Goal: Information Seeking & Learning: Learn about a topic

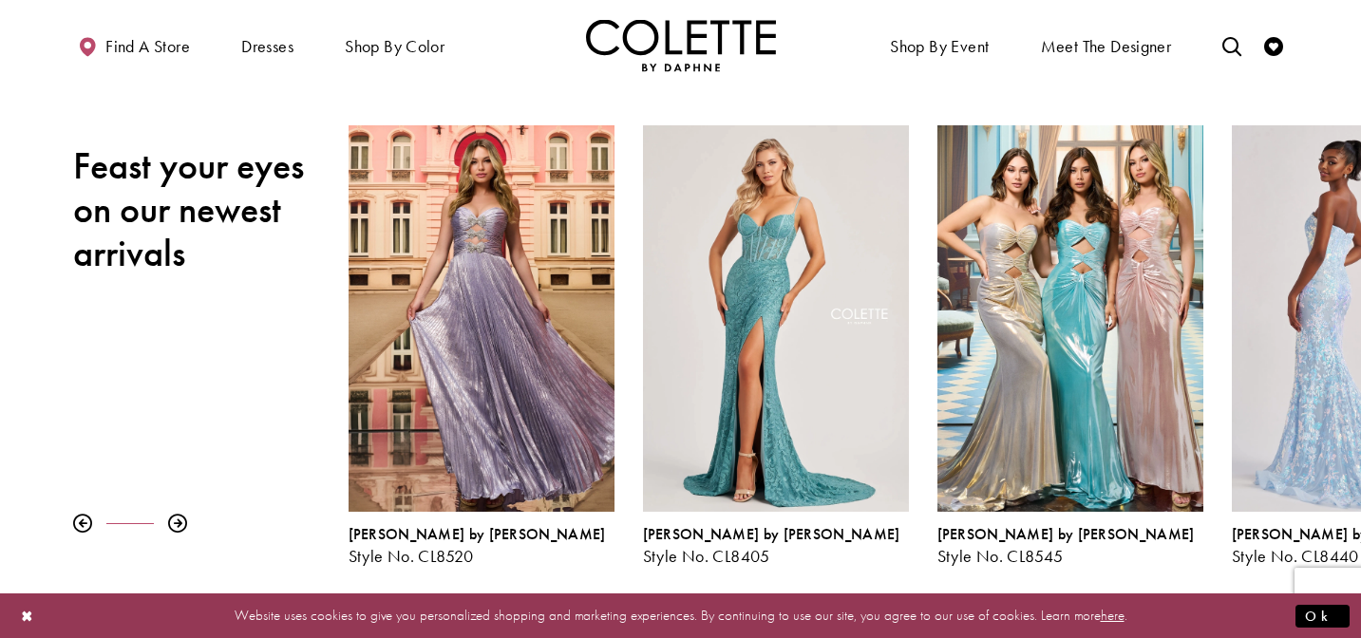
scroll to position [210, 0]
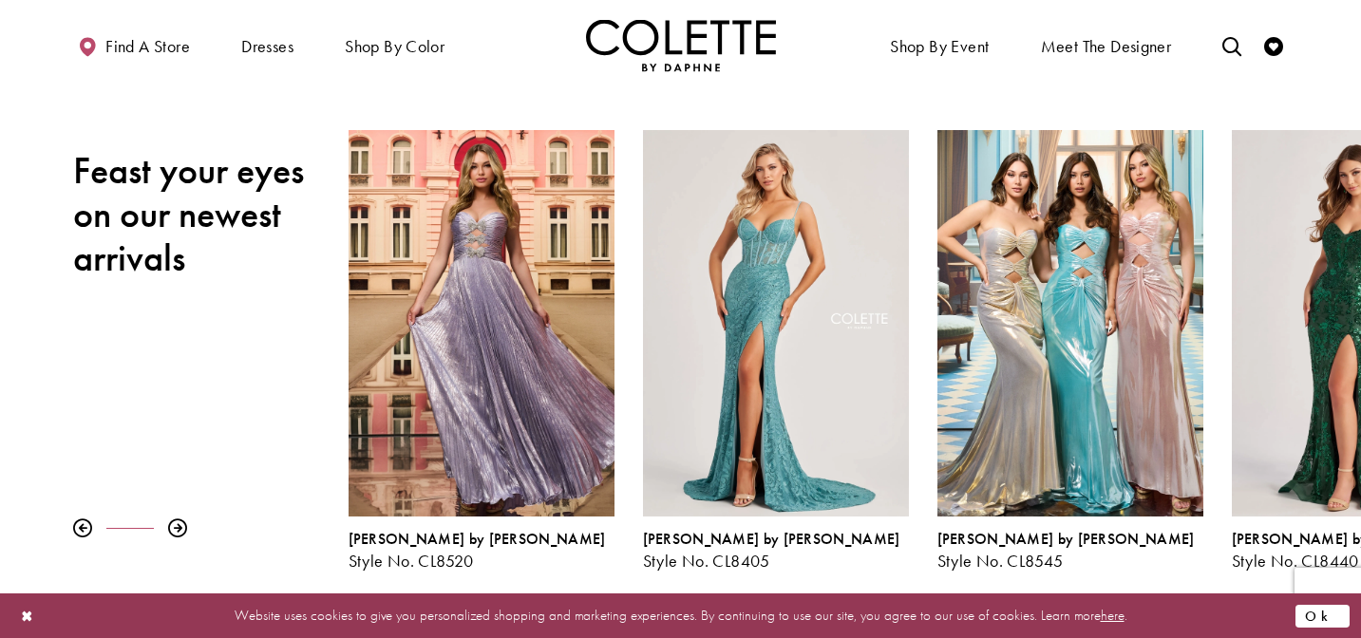
click at [1325, 611] on button "Ok" at bounding box center [1322, 616] width 54 height 24
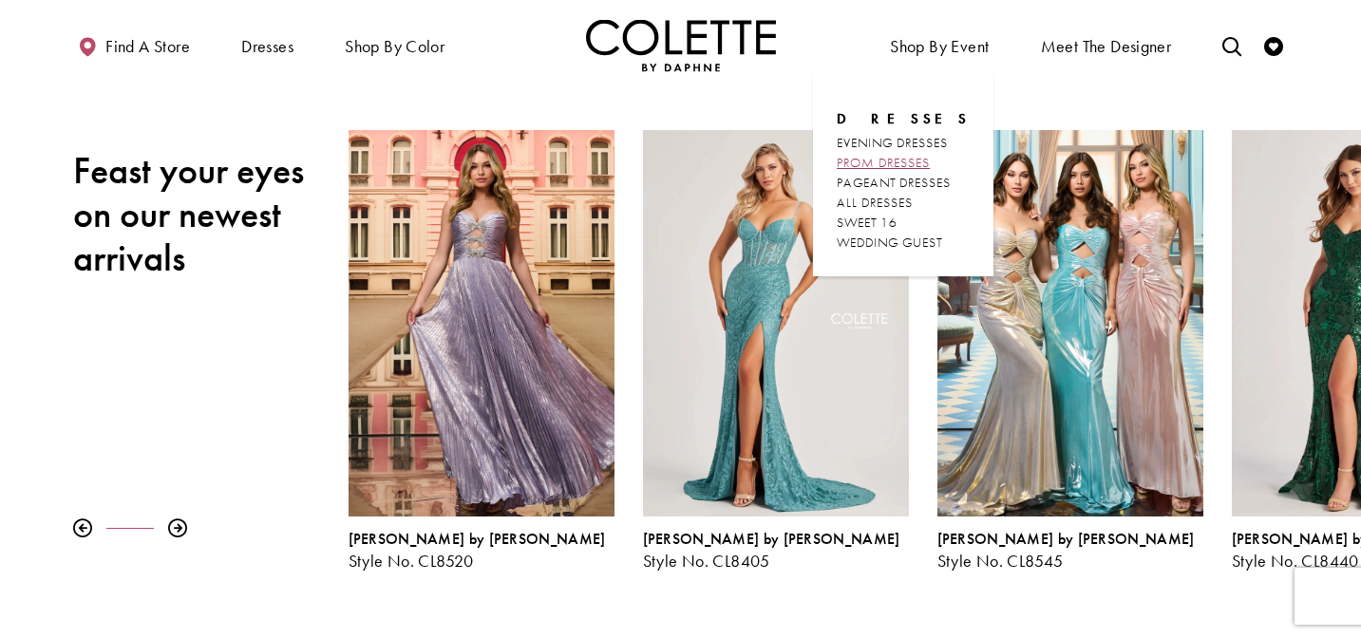
click at [926, 160] on span "PROM DRESSES" at bounding box center [883, 162] width 93 height 17
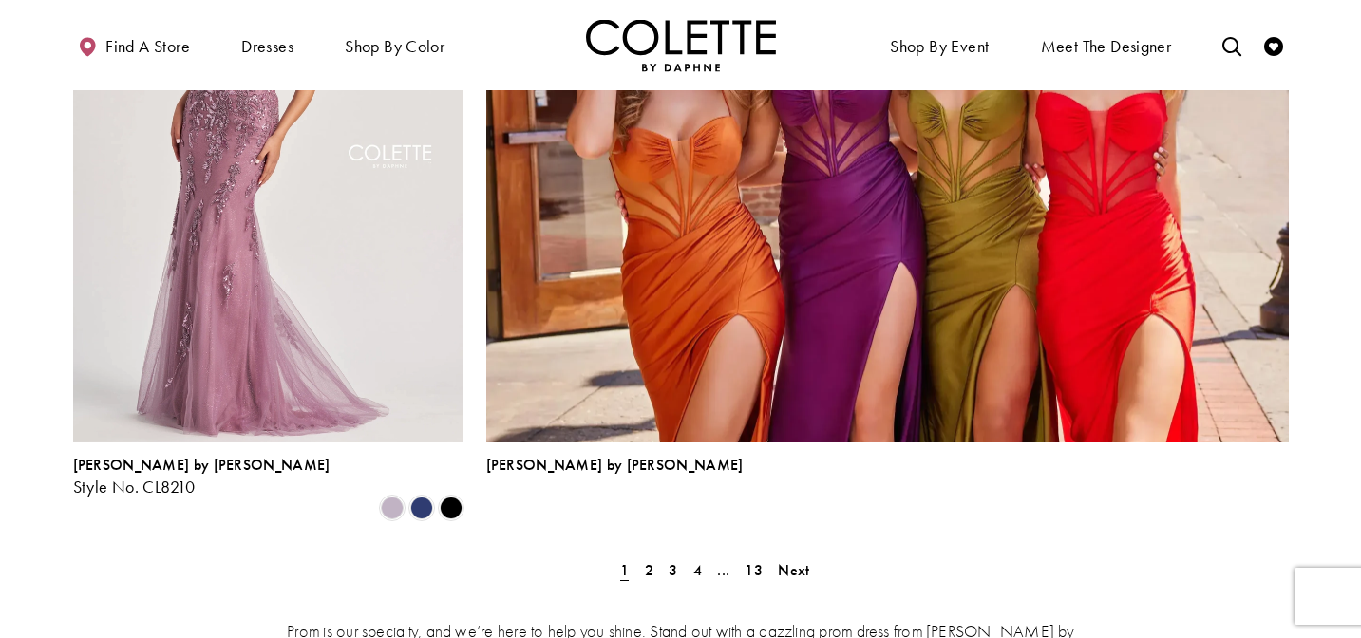
scroll to position [4211, 0]
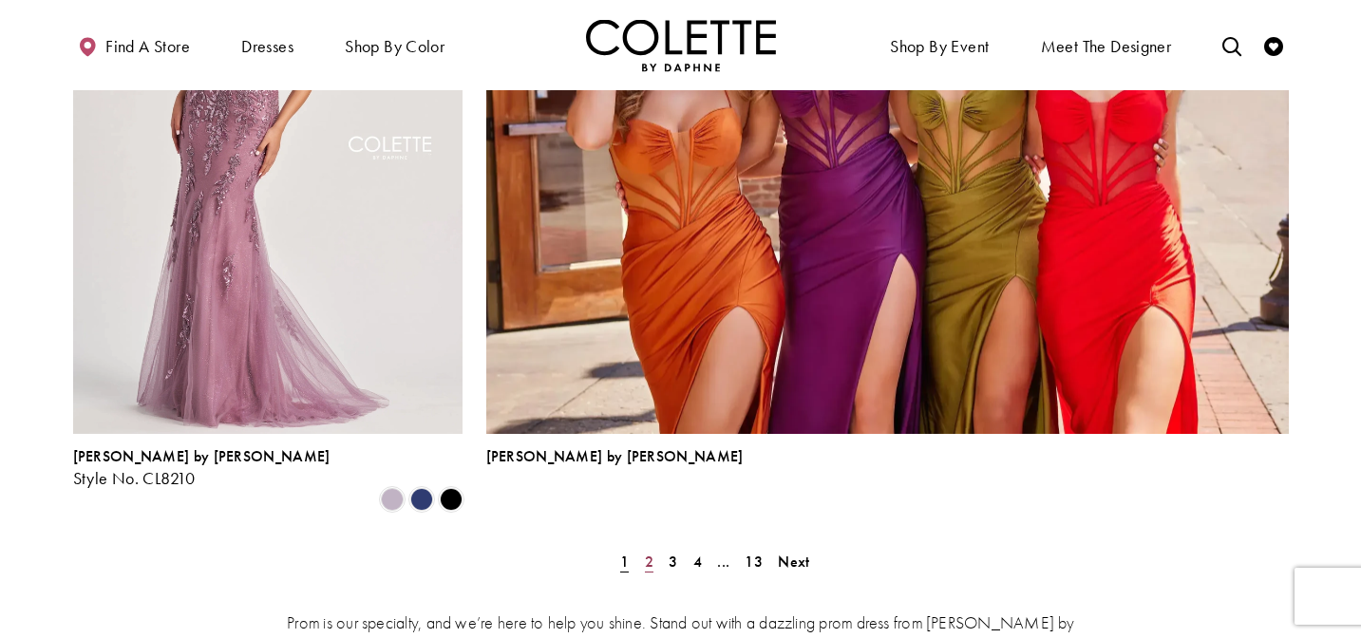
click at [650, 552] on span "2" at bounding box center [649, 562] width 9 height 20
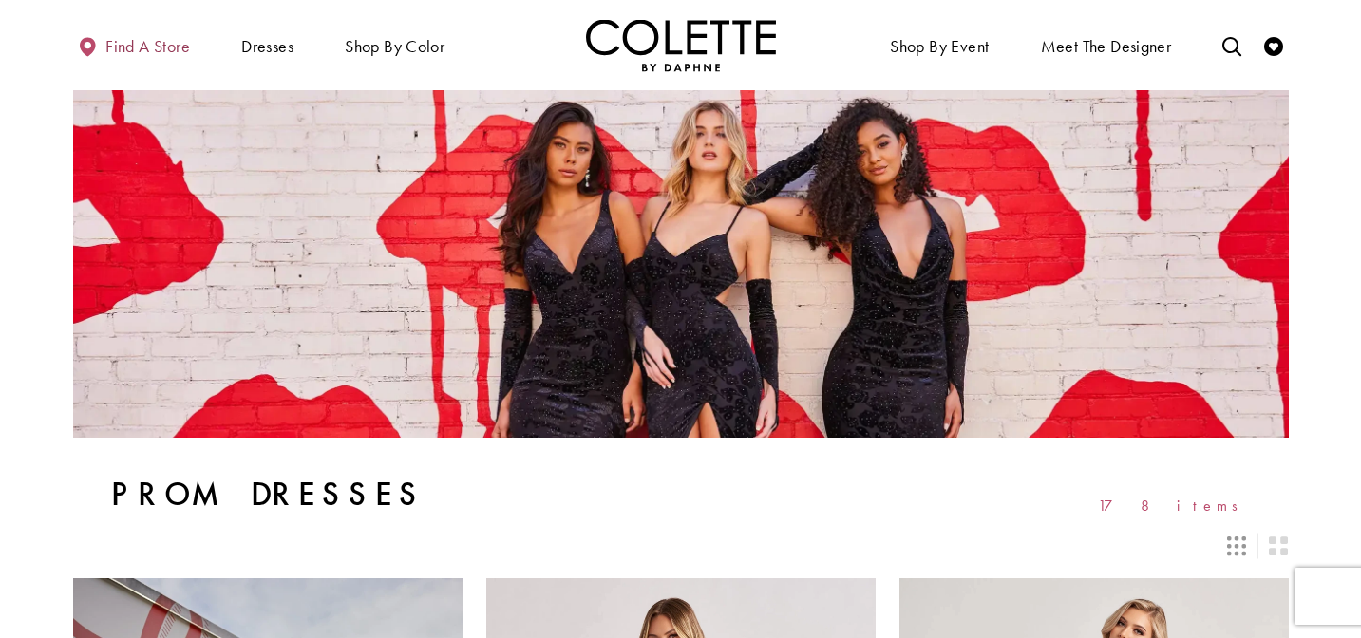
click at [140, 47] on span "Find a store" at bounding box center [147, 46] width 85 height 19
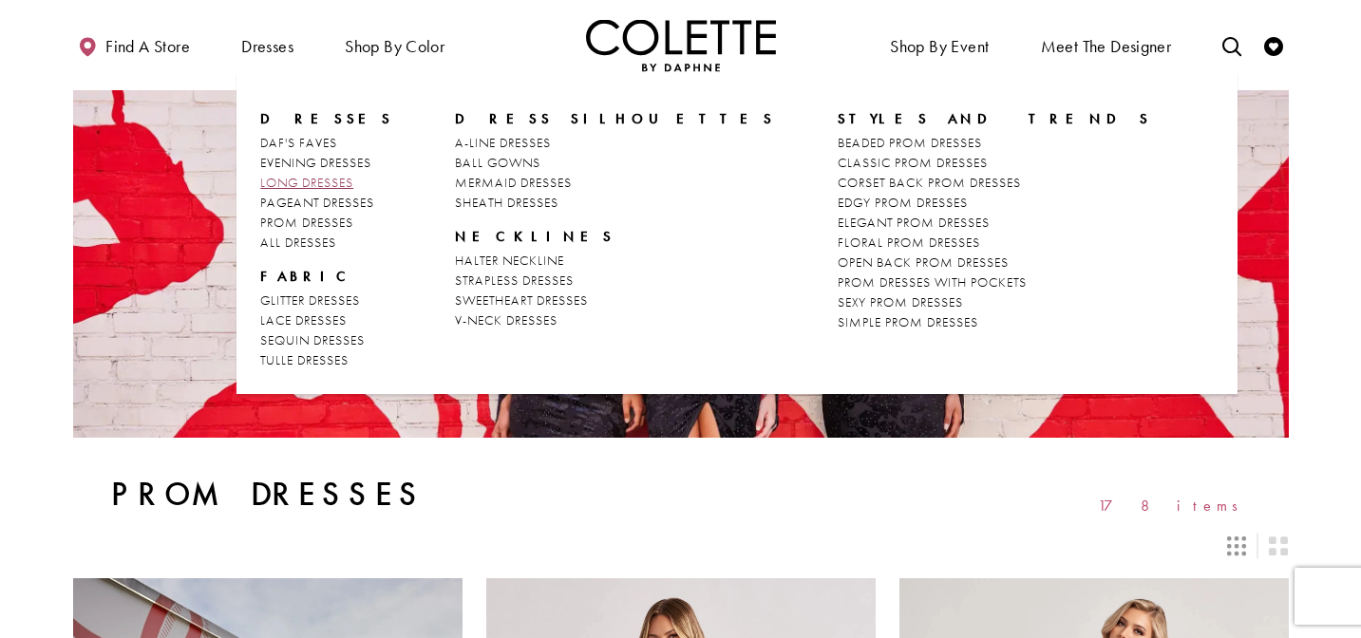
click at [312, 185] on span "LONG DRESSES" at bounding box center [306, 182] width 93 height 17
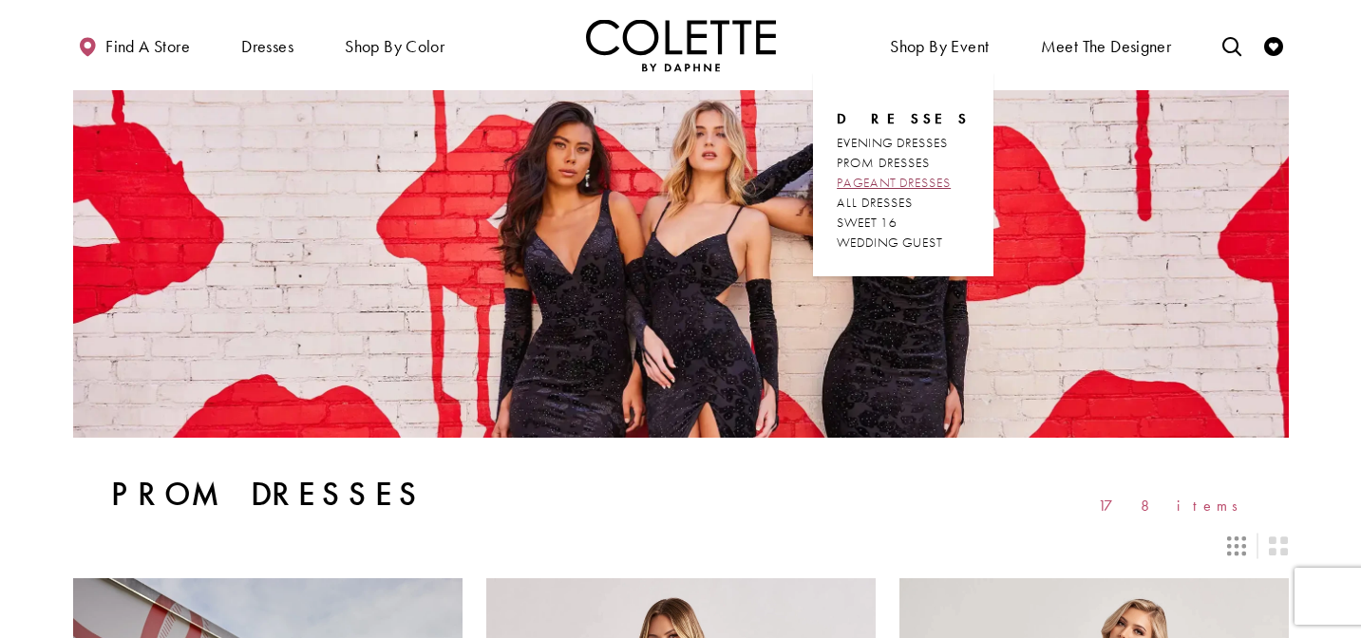
click at [939, 177] on span "PAGEANT DRESSES" at bounding box center [894, 182] width 114 height 17
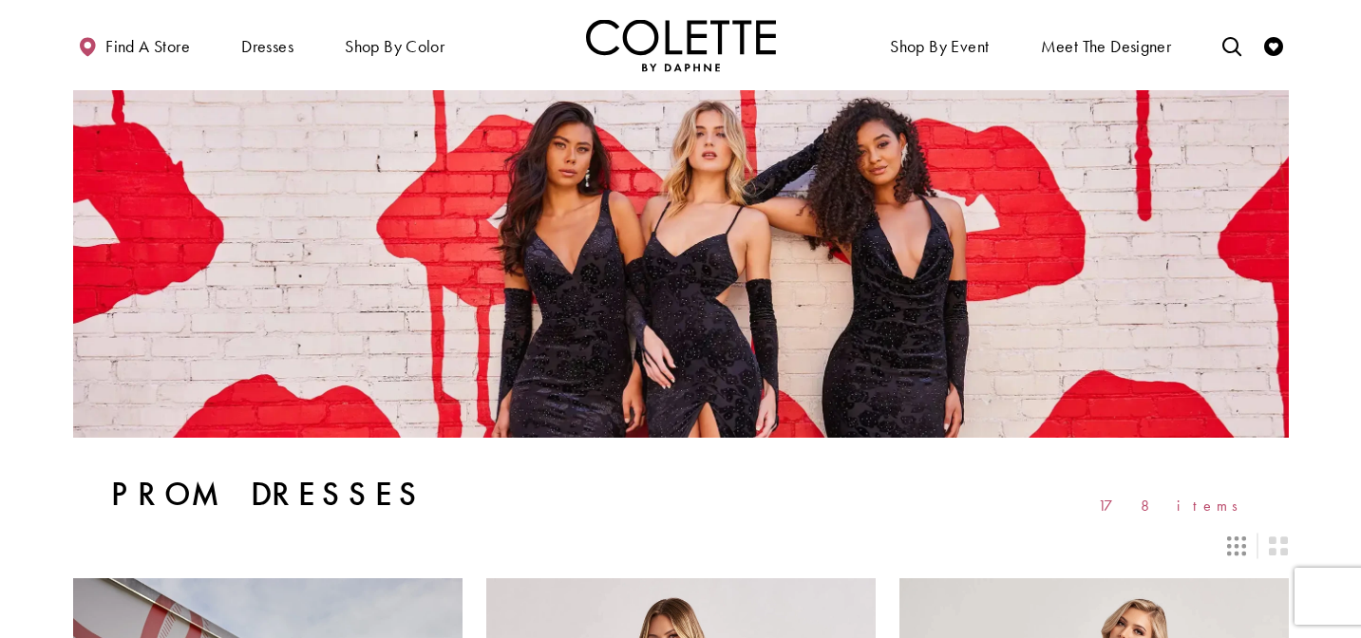
click at [57, 163] on section "Prom Dresses 178 items" at bounding box center [680, 301] width 1361 height 423
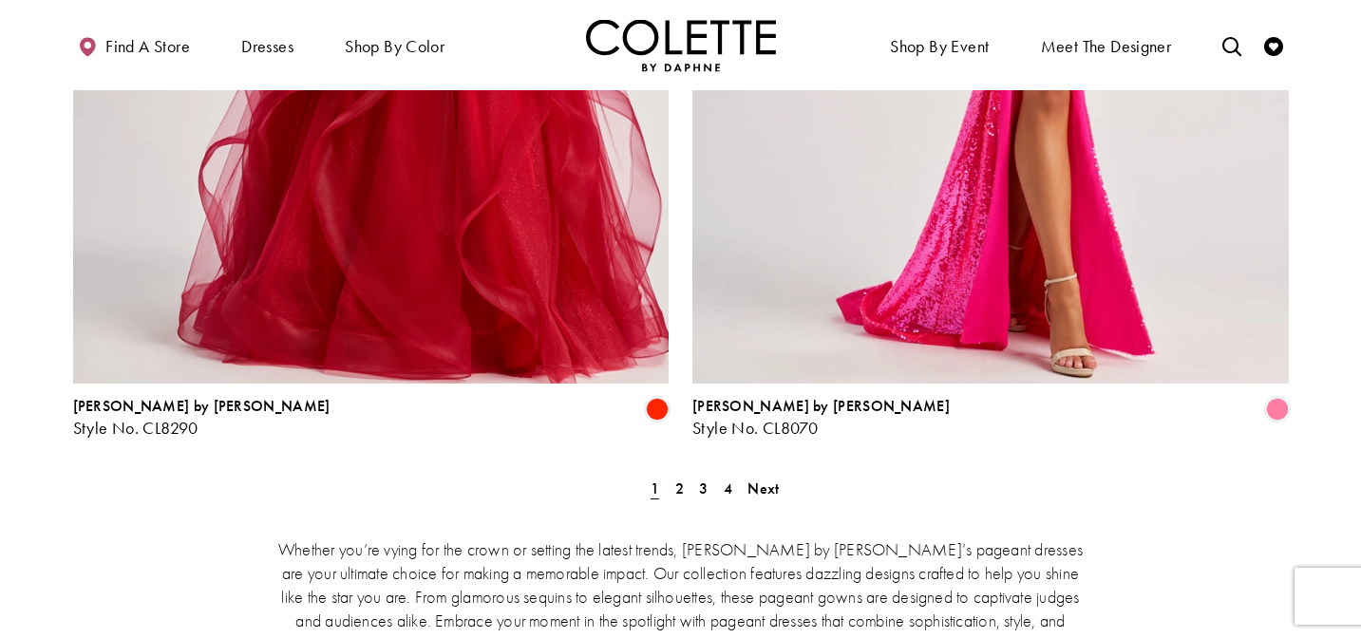
scroll to position [3487, 0]
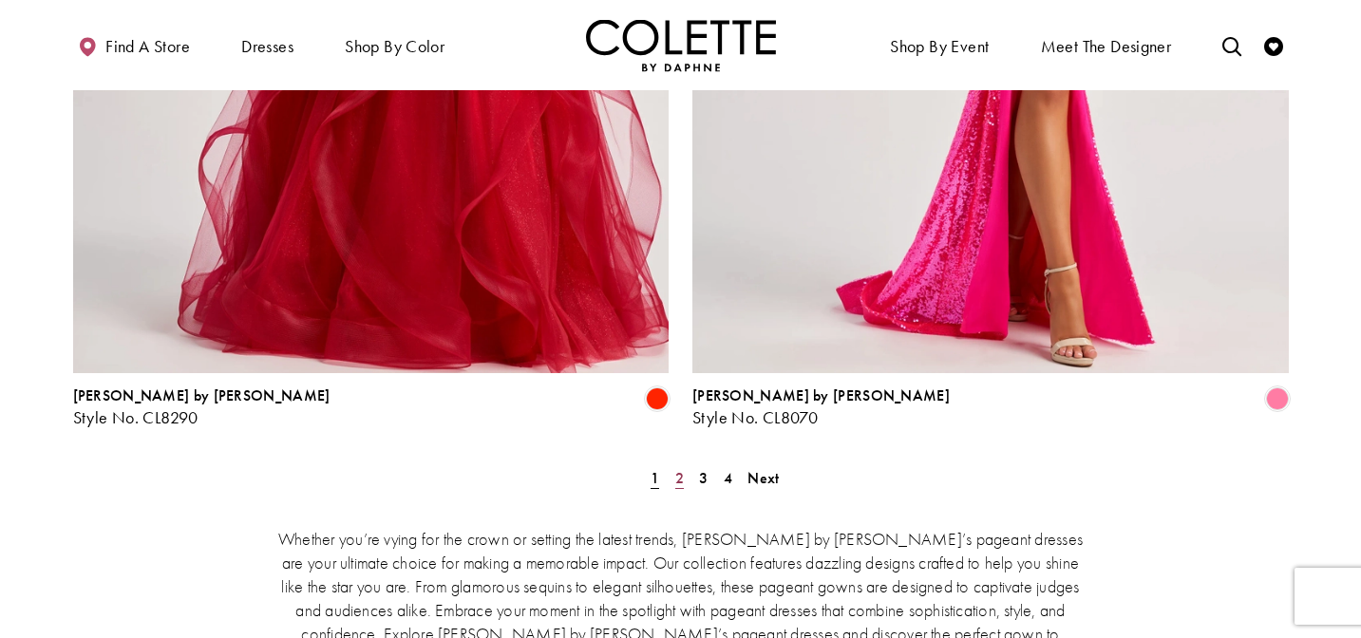
click at [679, 468] on span "2" at bounding box center [679, 478] width 9 height 20
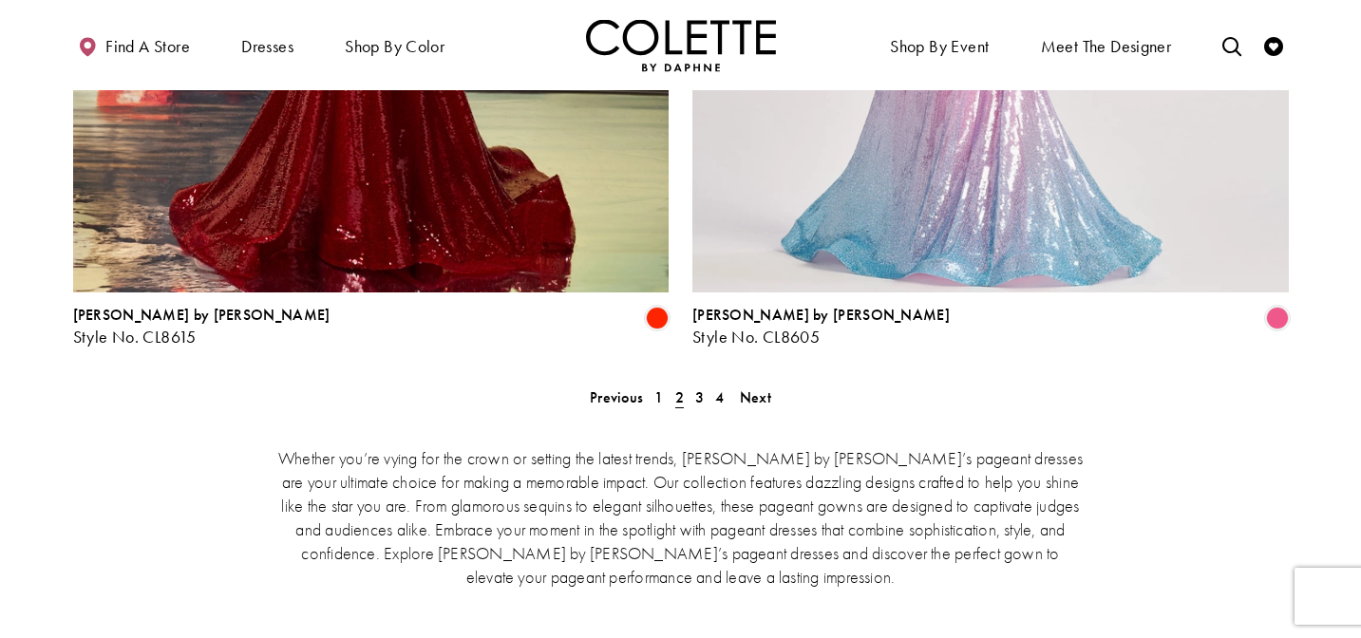
scroll to position [3552, 0]
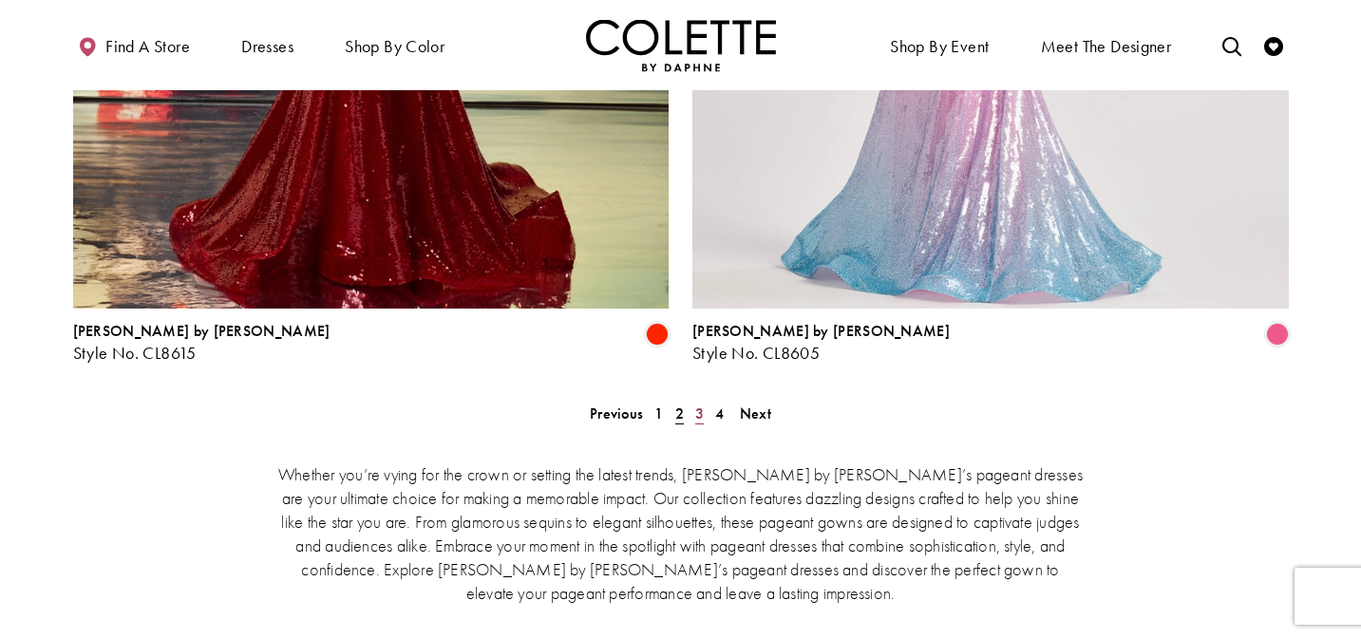
click at [695, 404] on span "3" at bounding box center [699, 414] width 9 height 20
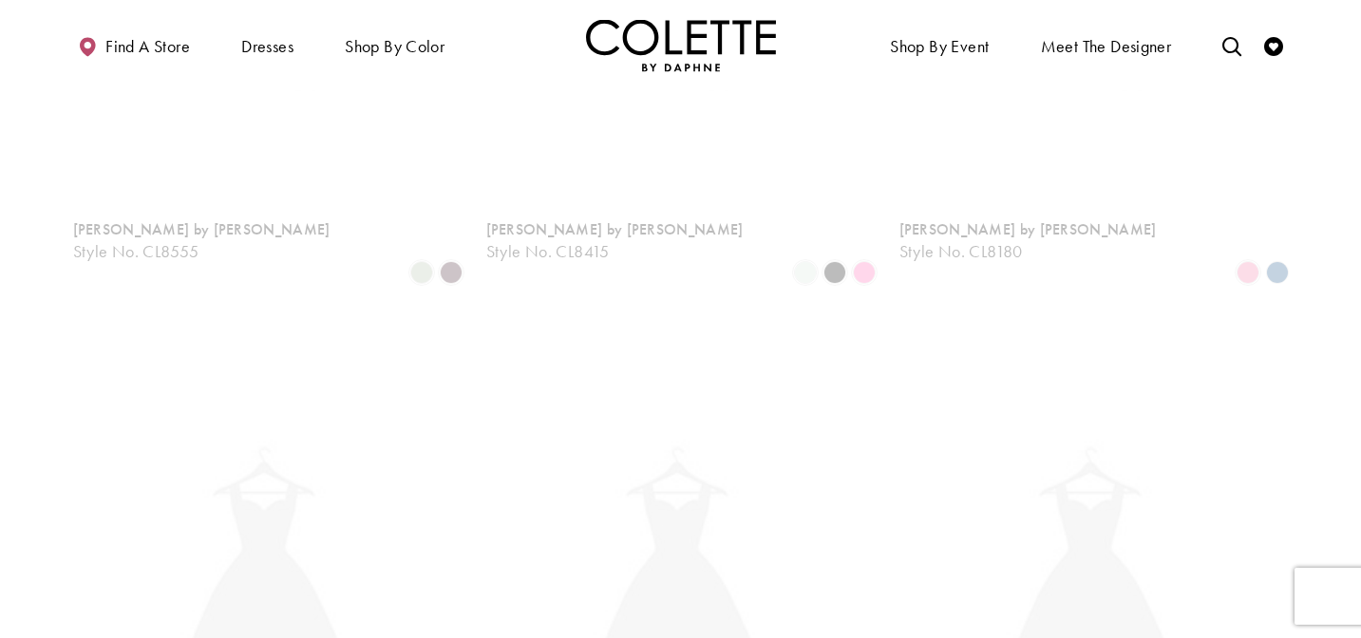
scroll to position [103, 0]
